Goal: Check status: Check status

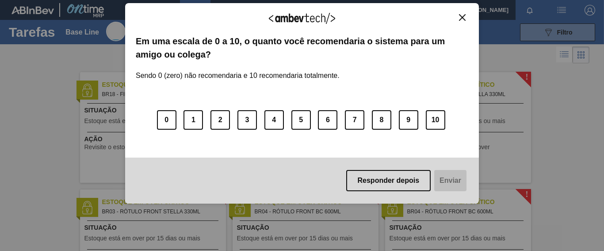
drag, startPoint x: 462, startPoint y: 15, endPoint x: 448, endPoint y: 23, distance: 16.4
click at [462, 15] on img "Close" at bounding box center [462, 17] width 7 height 7
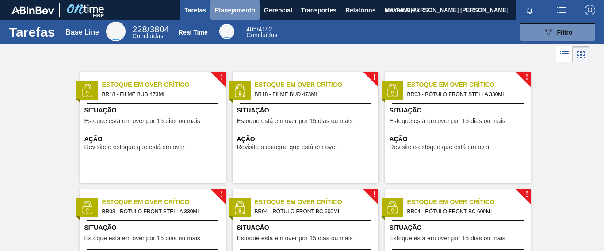
click at [242, 9] on span "Planejamento" at bounding box center [235, 10] width 40 height 11
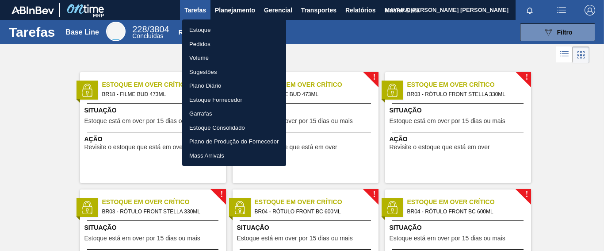
click at [203, 41] on li "Pedidos" at bounding box center [234, 44] width 104 height 14
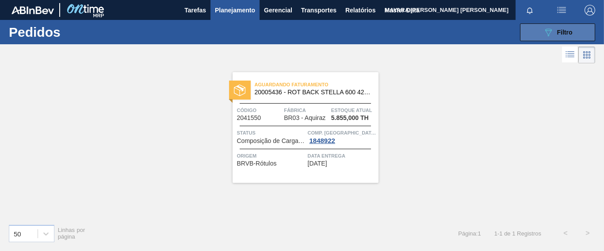
click at [543, 34] on icon "089F7B8B-B2A5-4AFE-B5C0-19BA573D28AC" at bounding box center [548, 32] width 11 height 11
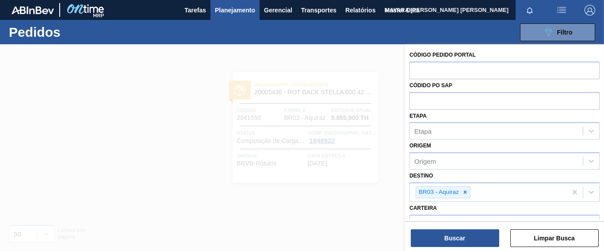
scroll to position [110, 0]
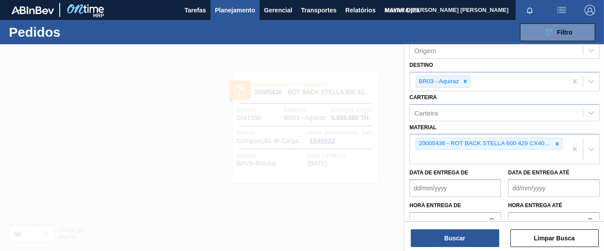
drag, startPoint x: 556, startPoint y: 144, endPoint x: 551, endPoint y: 151, distance: 8.8
click at [556, 146] on icon at bounding box center [557, 144] width 6 height 6
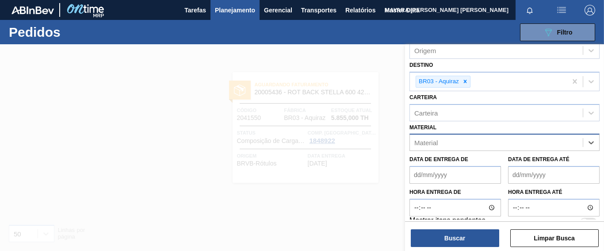
paste input "30030371"
type input "30030371"
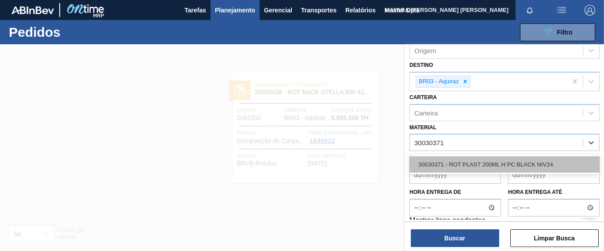
click at [518, 159] on div "30030371 - ROT PLAST 200ML H PC BLACK NIV24" at bounding box center [504, 164] width 190 height 16
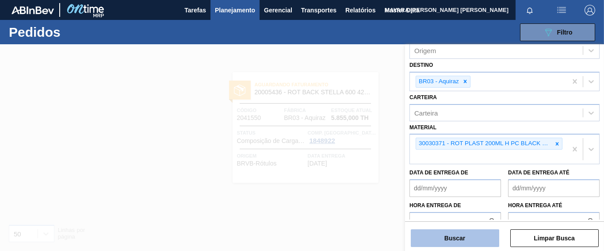
click at [448, 236] on button "Buscar" at bounding box center [455, 238] width 88 height 18
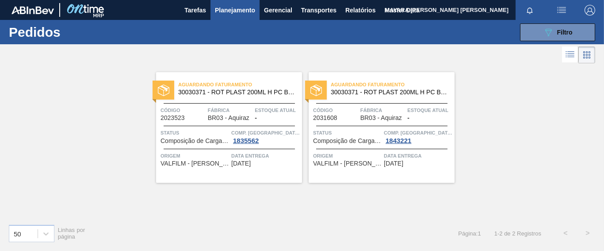
click at [197, 139] on span "Composição de Carga Aceita" at bounding box center [194, 140] width 68 height 7
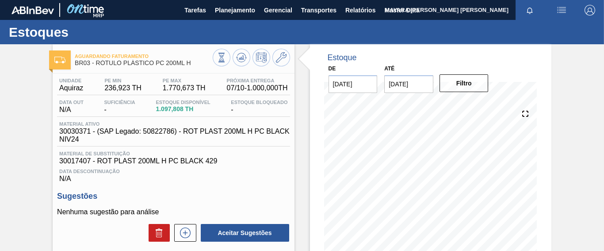
scroll to position [110, 0]
